Goal: Information Seeking & Learning: Check status

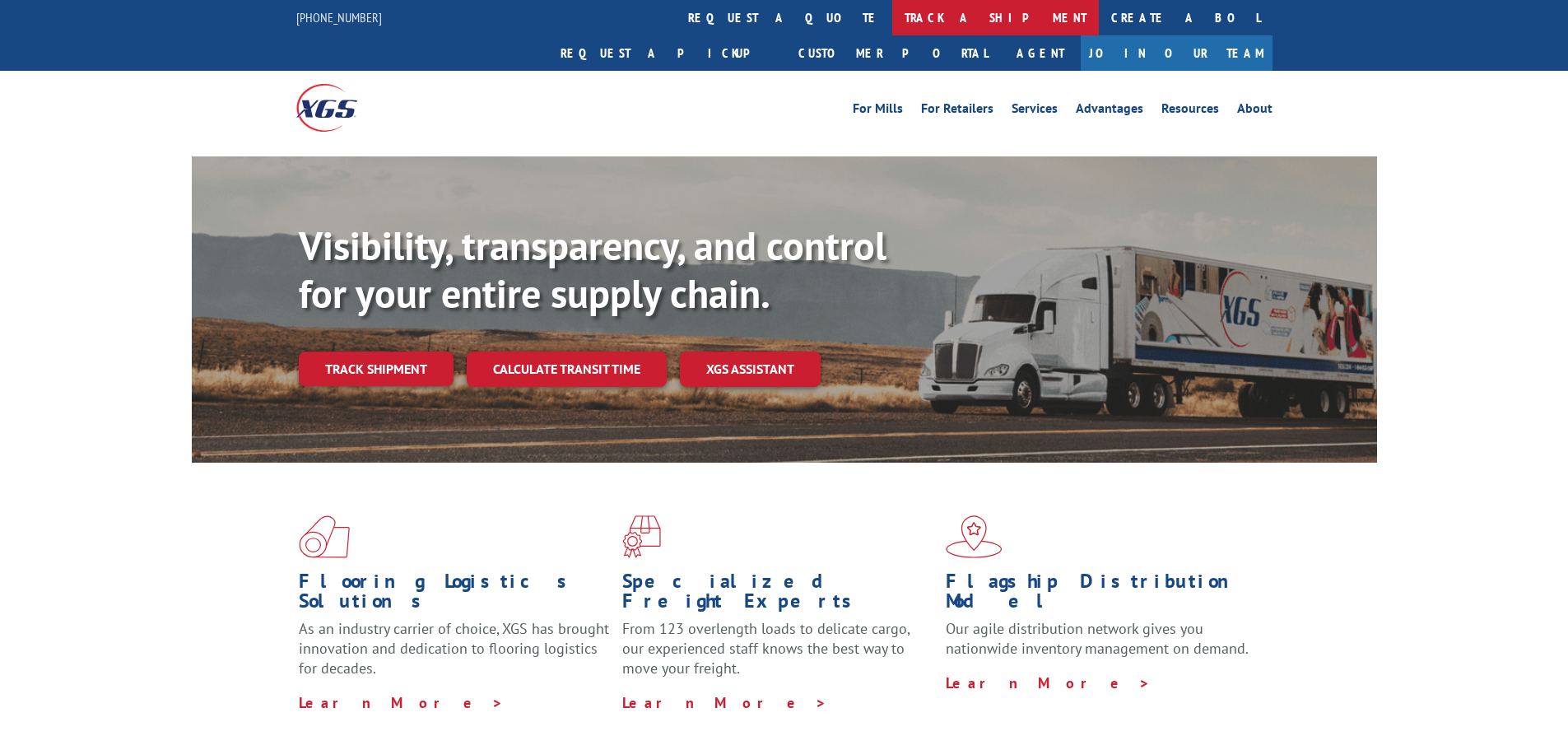
click at [893, 20] on link "track a shipment" at bounding box center [996, 18] width 207 height 36
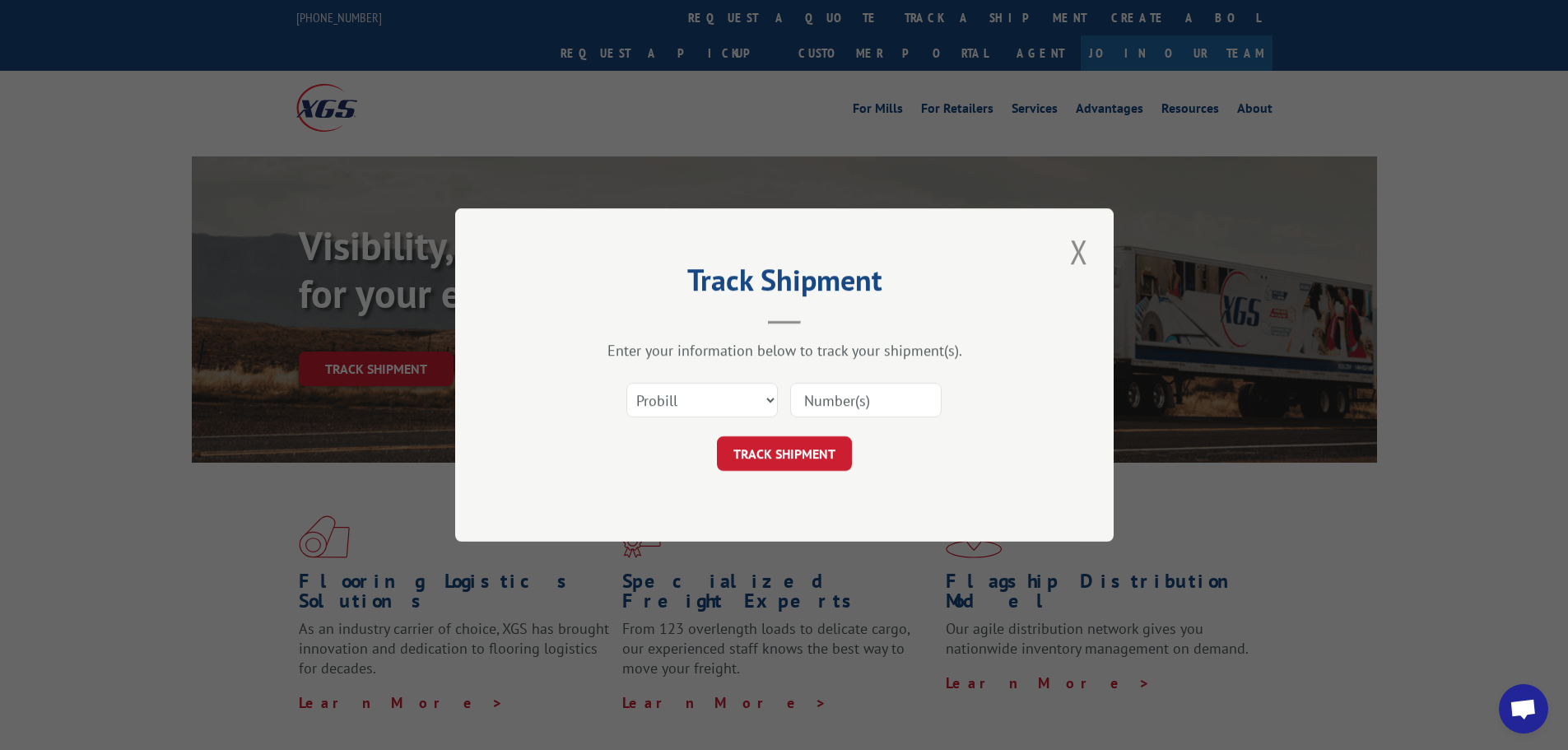
click at [854, 399] on input at bounding box center [866, 399] width 152 height 35
paste input "15981879"
type input "15981879"
click at [802, 450] on button "TRACK SHIPMENT" at bounding box center [784, 453] width 135 height 35
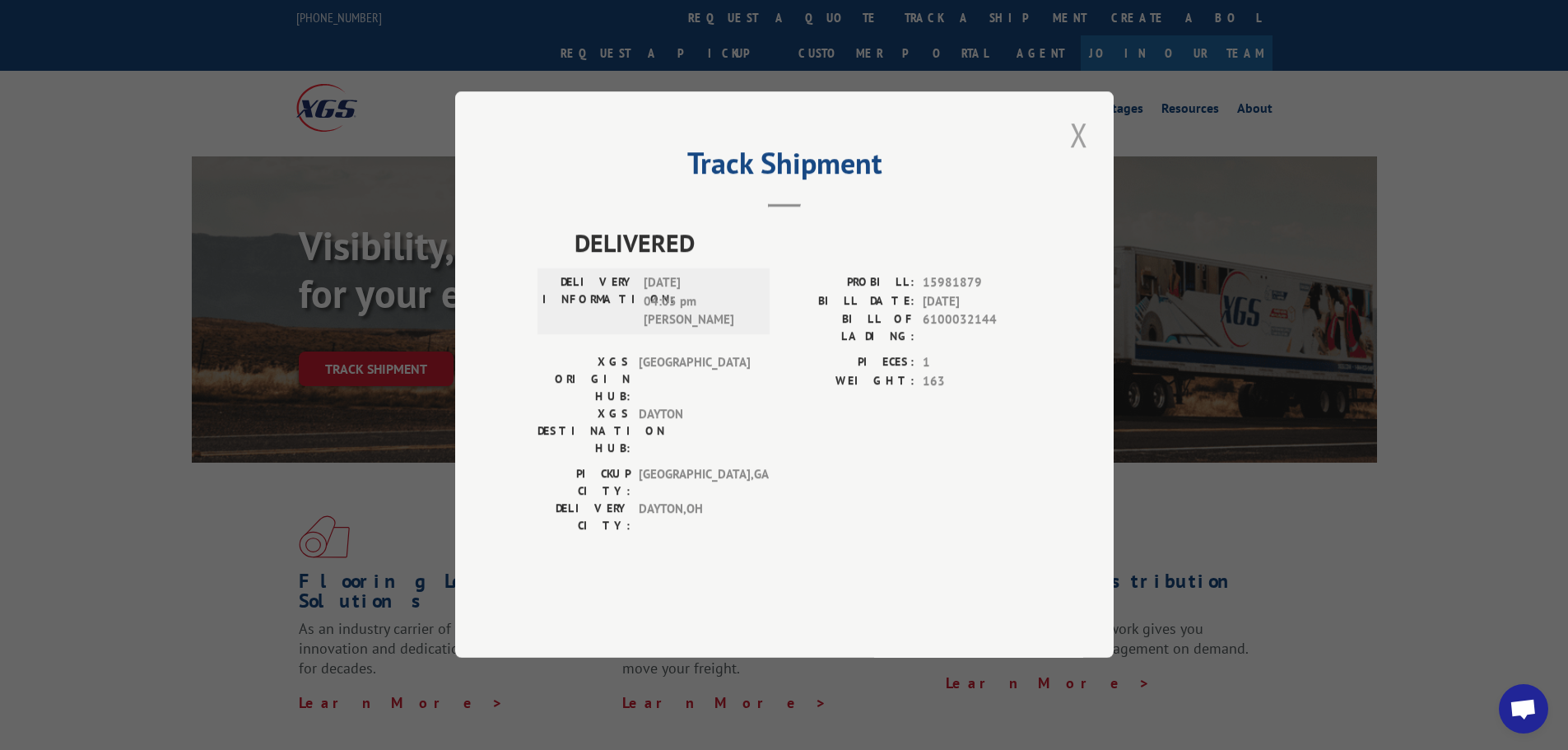
click at [1085, 157] on button "Close modal" at bounding box center [1079, 135] width 28 height 46
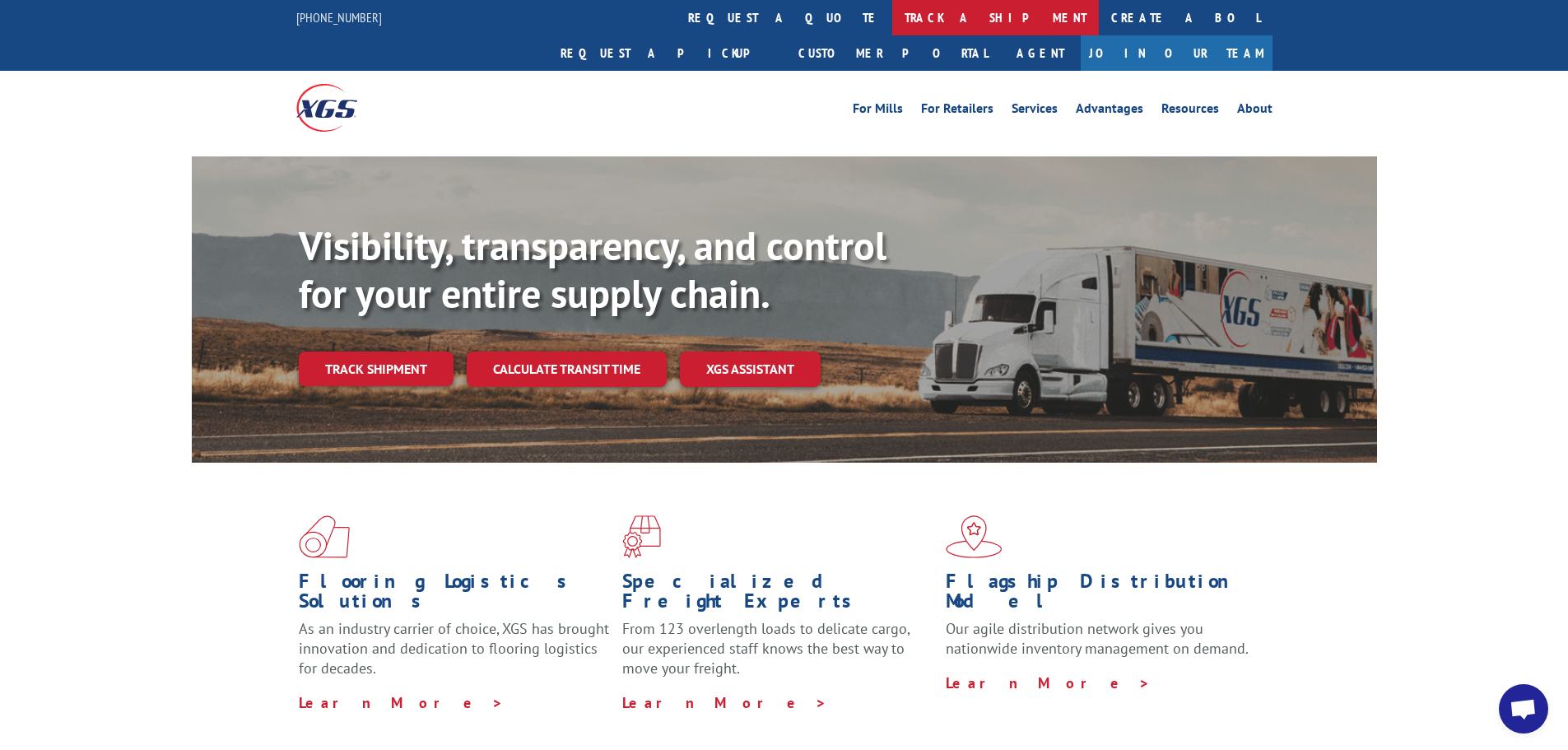
click at [893, 13] on link "track a shipment" at bounding box center [996, 18] width 207 height 36
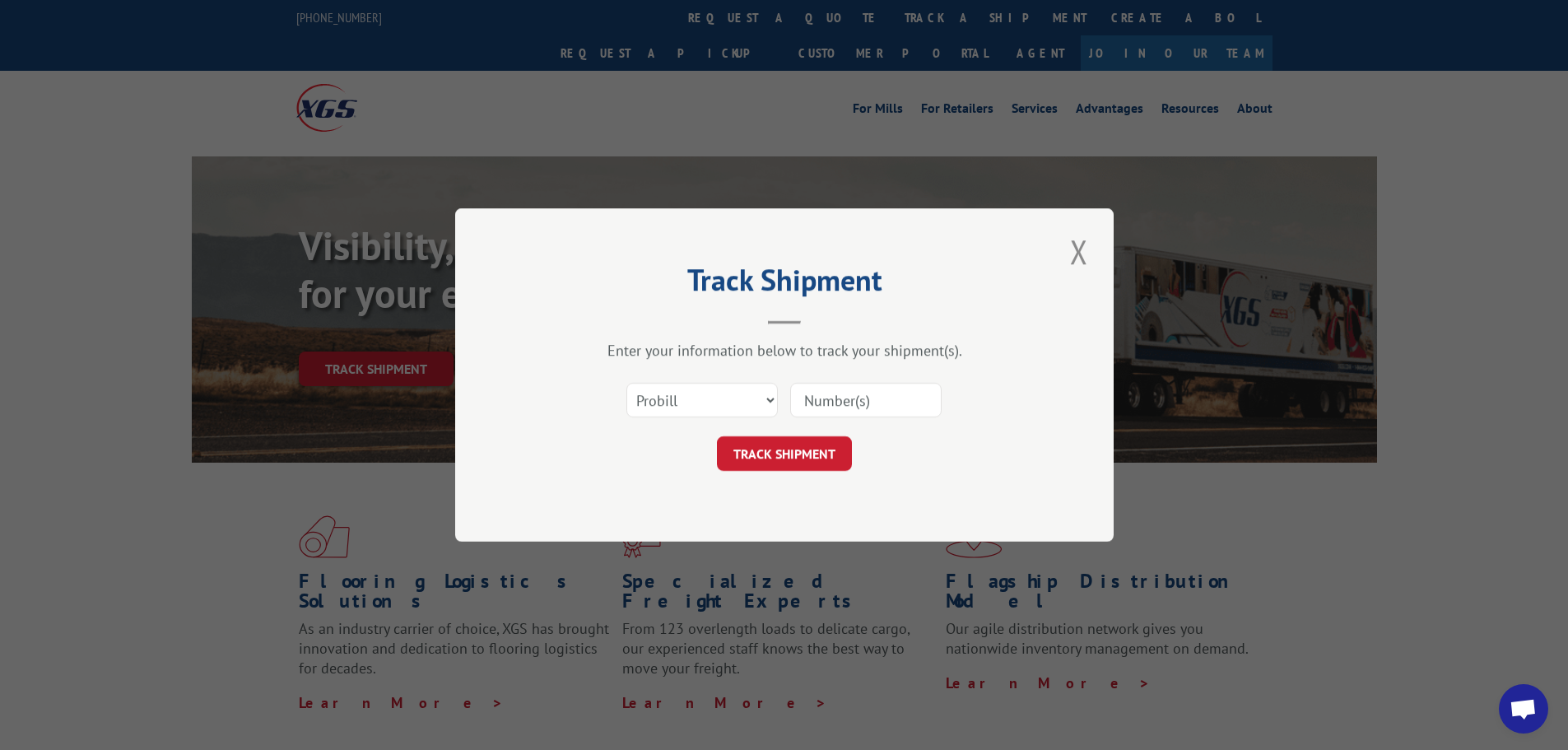
click at [855, 404] on input at bounding box center [866, 399] width 152 height 35
paste input "15983849"
type input "15983849"
click at [819, 447] on button "TRACK SHIPMENT" at bounding box center [784, 453] width 135 height 35
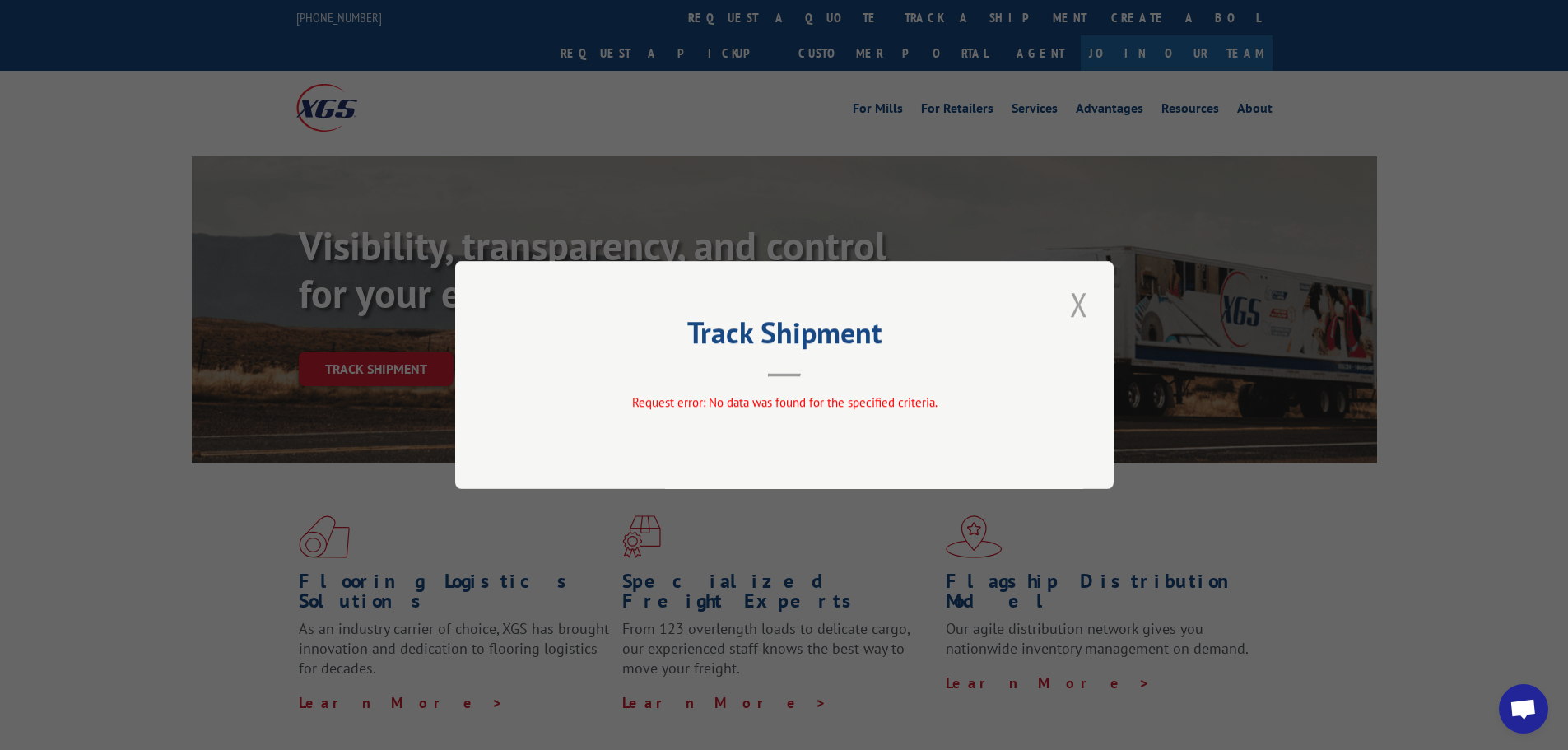
click at [1079, 310] on button "Close modal" at bounding box center [1079, 305] width 28 height 46
